Goal: Communication & Community: Answer question/provide support

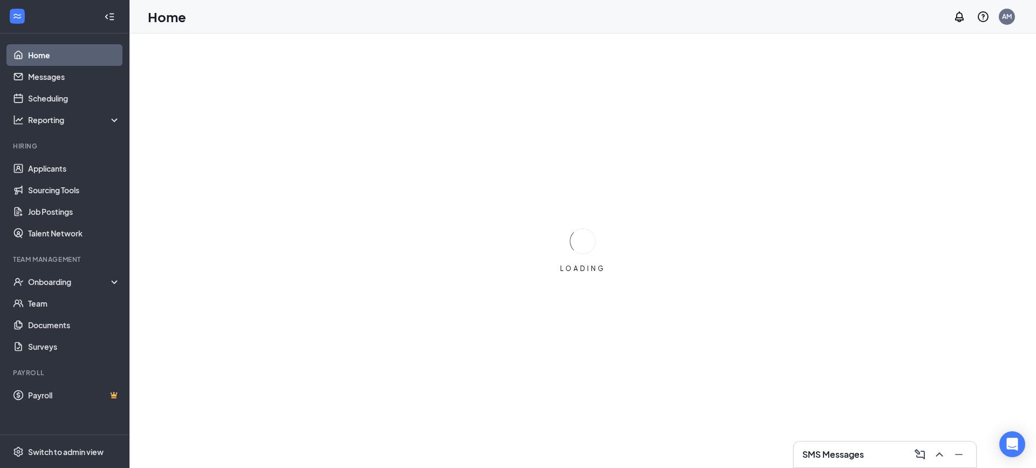
click at [824, 451] on h3 "SMS Messages" at bounding box center [834, 455] width 62 height 12
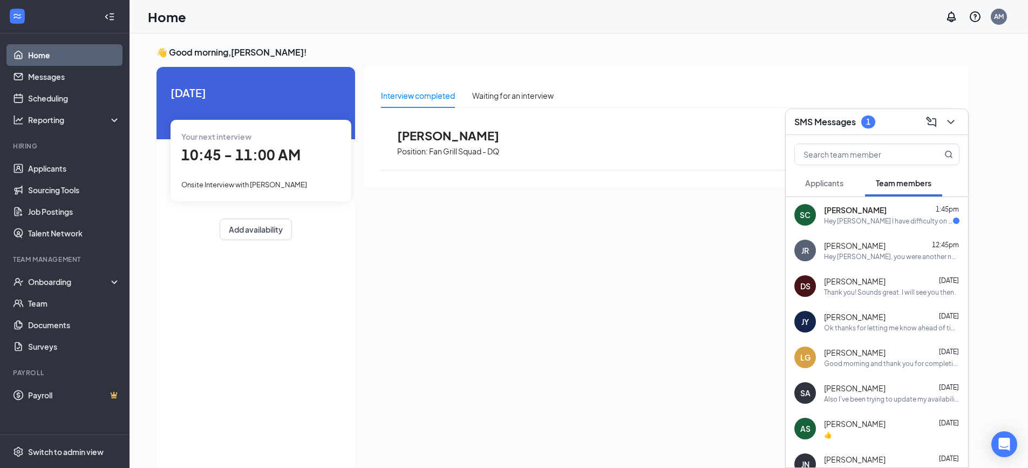
click at [904, 220] on div "Hey [PERSON_NAME] I have difficulty on changing the availability I think I did …" at bounding box center [888, 220] width 129 height 9
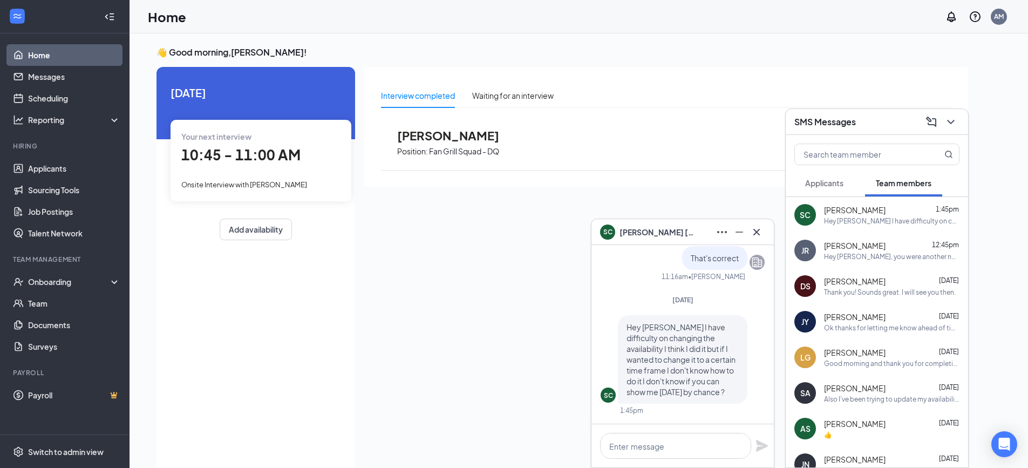
click at [861, 261] on div "JR [PERSON_NAME] 12:45pm Hey [PERSON_NAME], you were another no call no show, s…" at bounding box center [877, 251] width 182 height 36
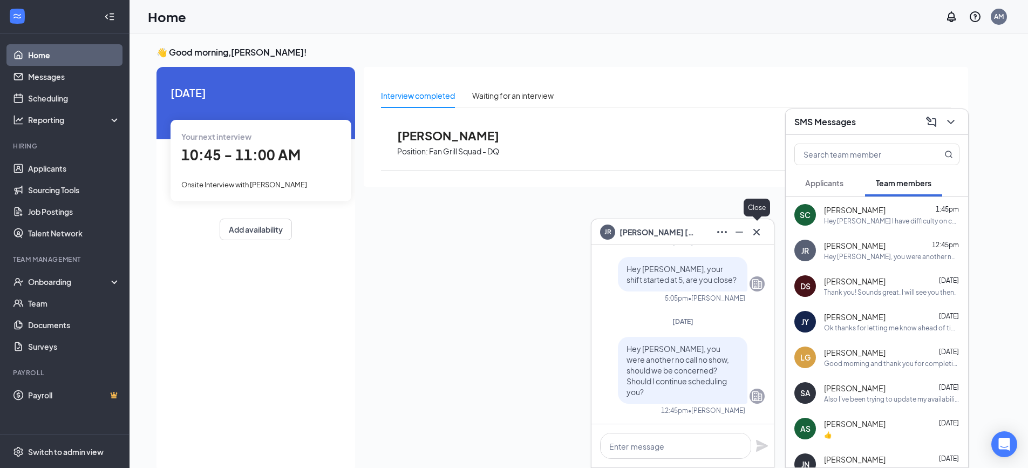
click at [757, 235] on icon "Cross" at bounding box center [756, 232] width 13 height 13
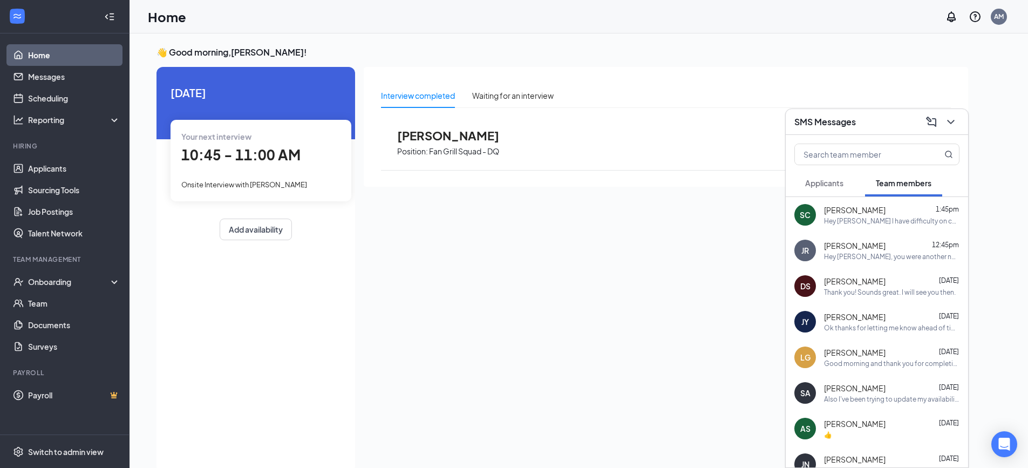
click at [850, 228] on div "SC [PERSON_NAME] 1:45pm Hey [PERSON_NAME] I have difficulty on changing the ava…" at bounding box center [877, 215] width 182 height 36
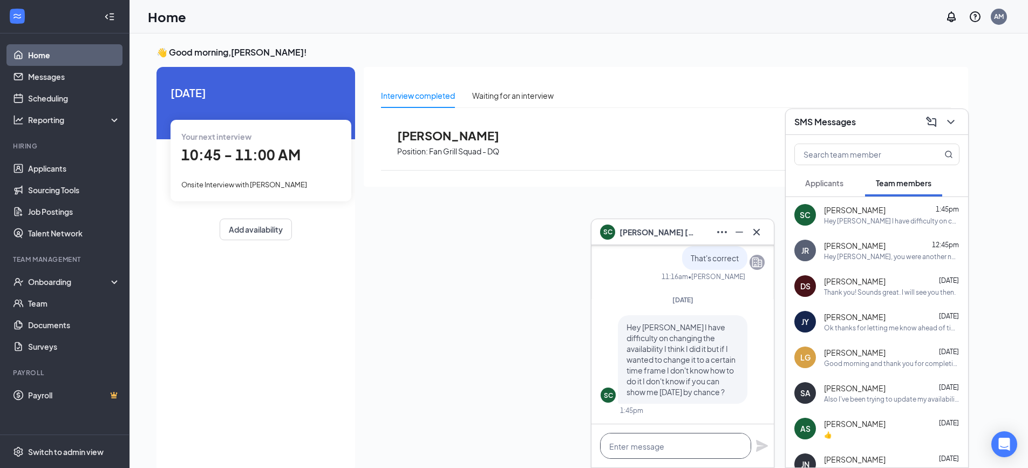
click at [672, 449] on textarea at bounding box center [675, 446] width 151 height 26
type textarea "Yea i can show you tmr"
click at [758, 447] on icon "Plane" at bounding box center [762, 446] width 12 height 12
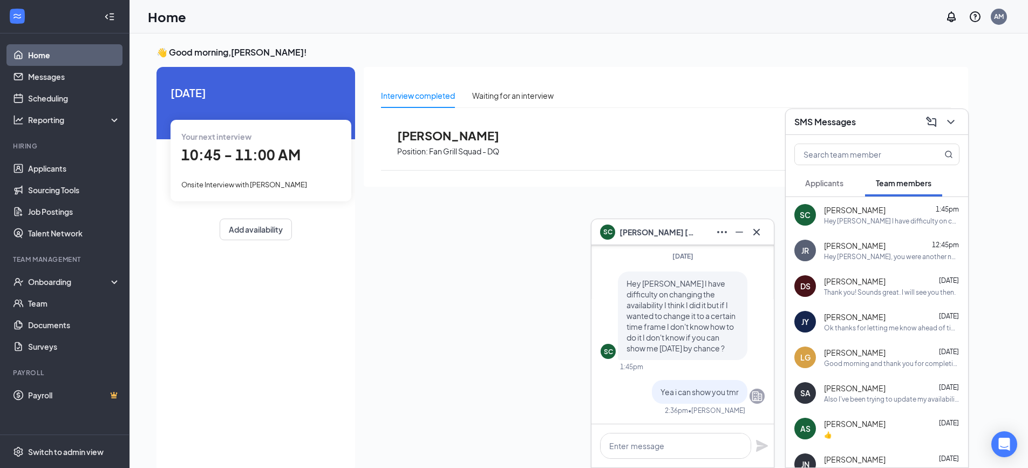
click at [711, 46] on div "👋 Good morning, [PERSON_NAME] ! [DATE] Your next interview 10:45 - 11:00 AM Ons…" at bounding box center [579, 261] width 899 height 457
click at [758, 235] on icon "Cross" at bounding box center [756, 232] width 13 height 13
